Goal: Find specific page/section: Find specific page/section

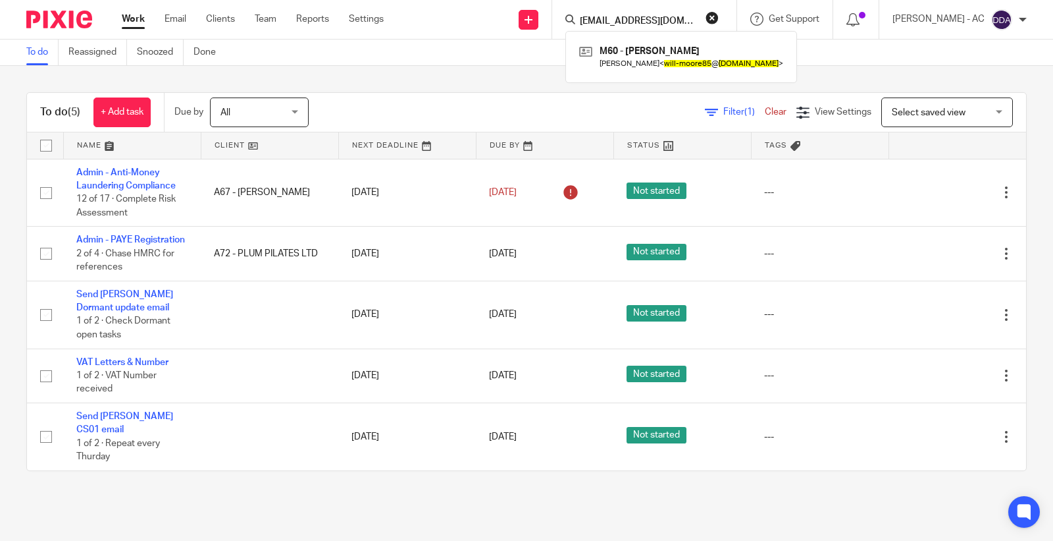
click at [719, 16] on button "reset" at bounding box center [712, 17] width 13 height 13
click at [640, 20] on input "Search" at bounding box center [638, 22] width 119 height 12
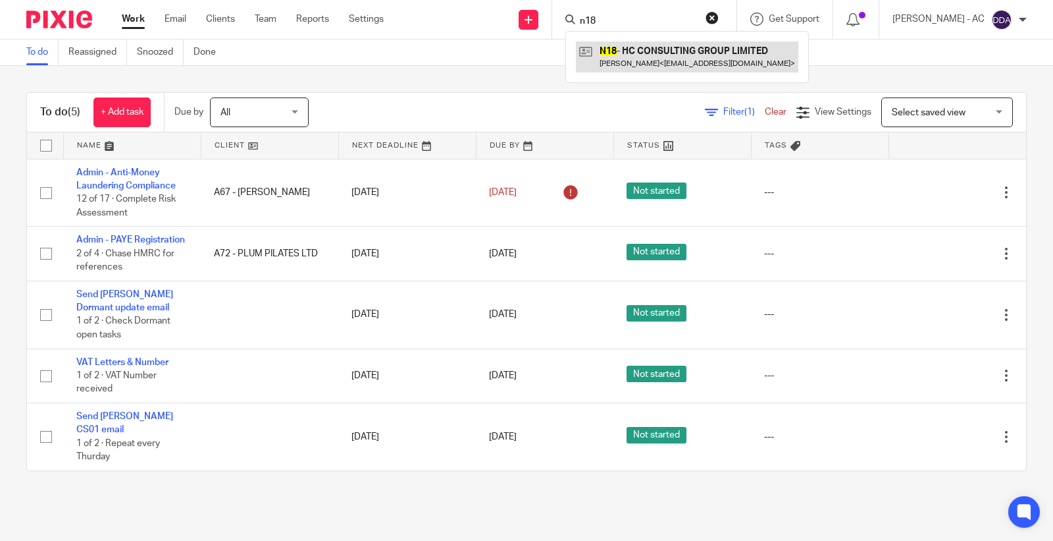
type input "n18"
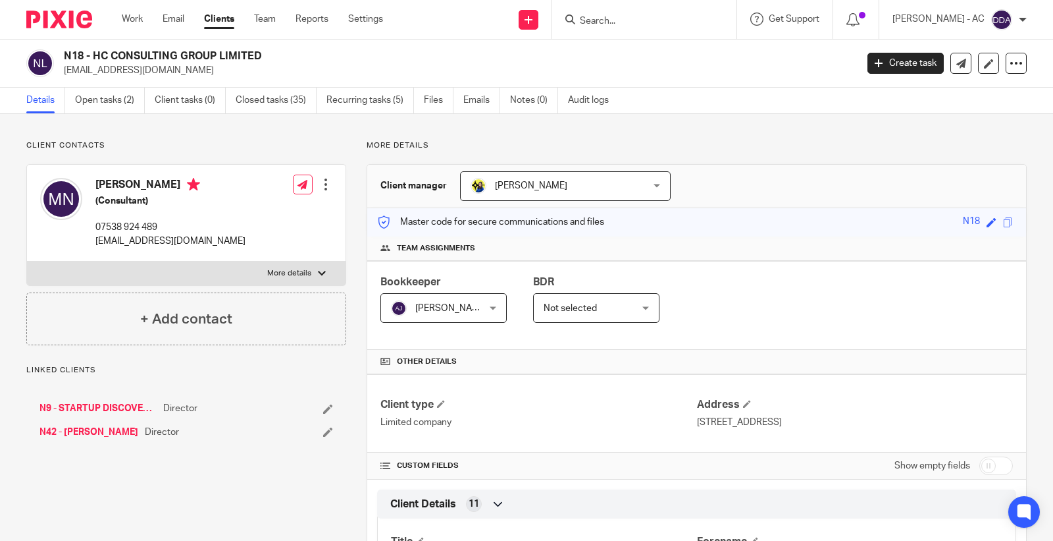
copy h2 "HC CONSULTING GROUP LIMITED"
drag, startPoint x: 95, startPoint y: 55, endPoint x: 268, endPoint y: 51, distance: 173.2
click at [268, 51] on h2 "N18 - HC CONSULTING GROUP LIMITED" at bounding box center [377, 56] width 627 height 14
